Goal: Task Accomplishment & Management: Manage account settings

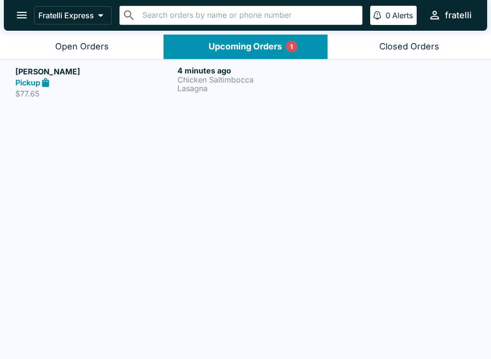
click at [223, 75] on p "Chicken Saltimbocca" at bounding box center [256, 79] width 158 height 9
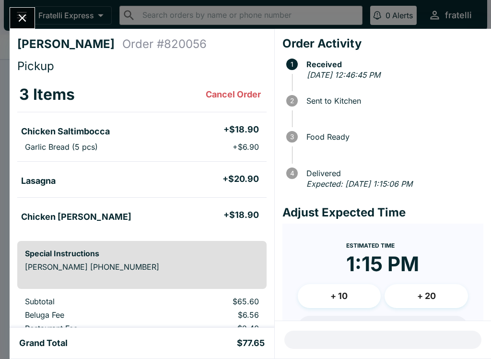
click at [29, 15] on button "Close" at bounding box center [22, 18] width 24 height 21
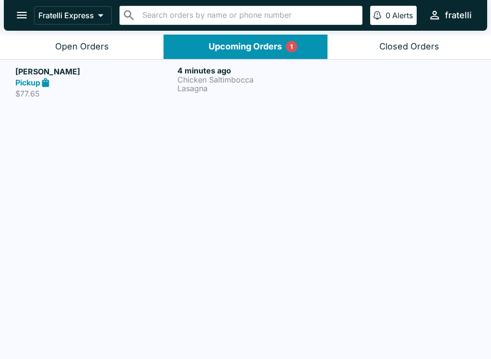
scroll to position [1, 0]
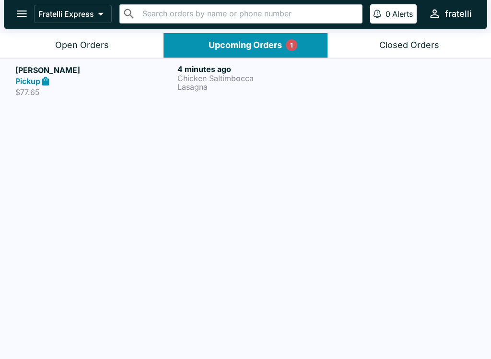
click at [31, 82] on strong "Pickup" at bounding box center [27, 81] width 25 height 10
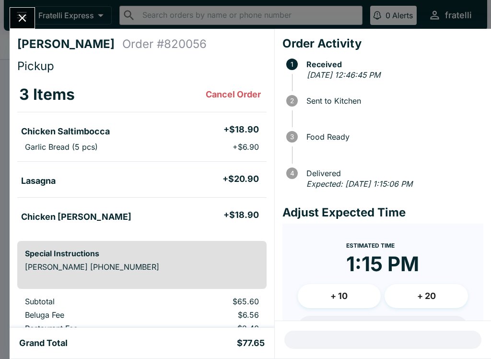
click at [21, 12] on icon "Close" at bounding box center [22, 18] width 13 height 13
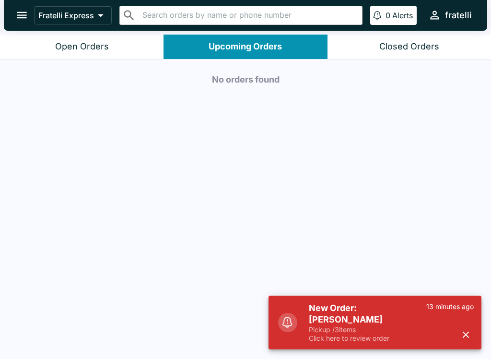
click at [351, 323] on h5 "New Order: [PERSON_NAME]" at bounding box center [368, 313] width 118 height 23
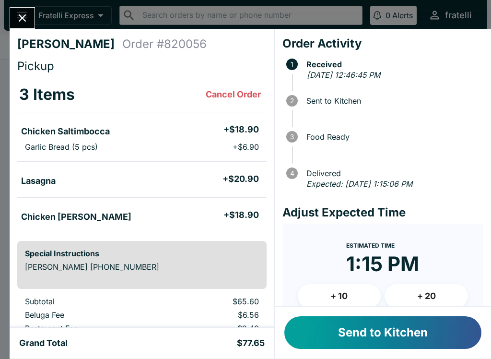
click at [357, 330] on button "Send to Kitchen" at bounding box center [382, 332] width 197 height 33
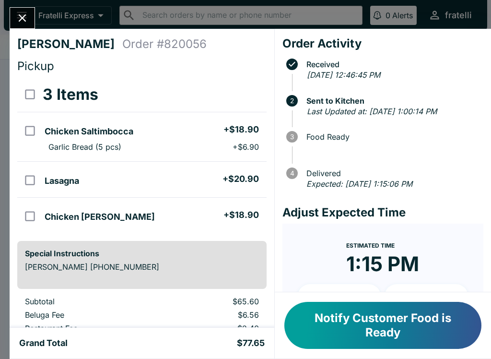
click at [374, 328] on button "Notify Customer Food is Ready" at bounding box center [382, 325] width 197 height 47
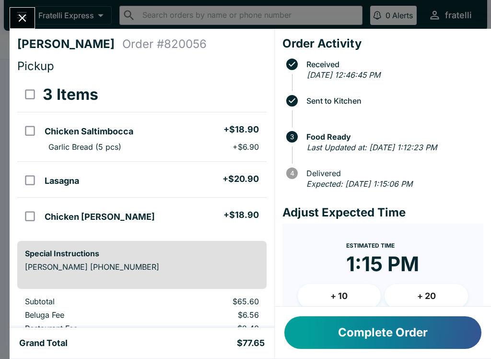
click at [431, 337] on button "Complete Order" at bounding box center [382, 332] width 197 height 33
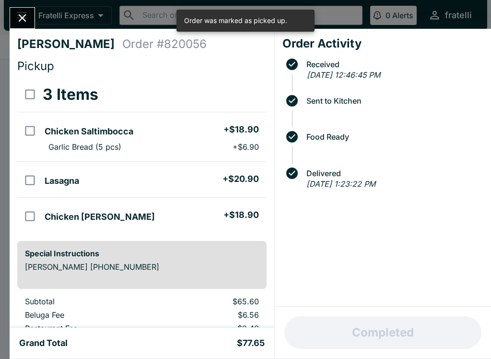
click at [25, 9] on button "Close" at bounding box center [22, 18] width 24 height 21
